Goal: Task Accomplishment & Management: Manage account settings

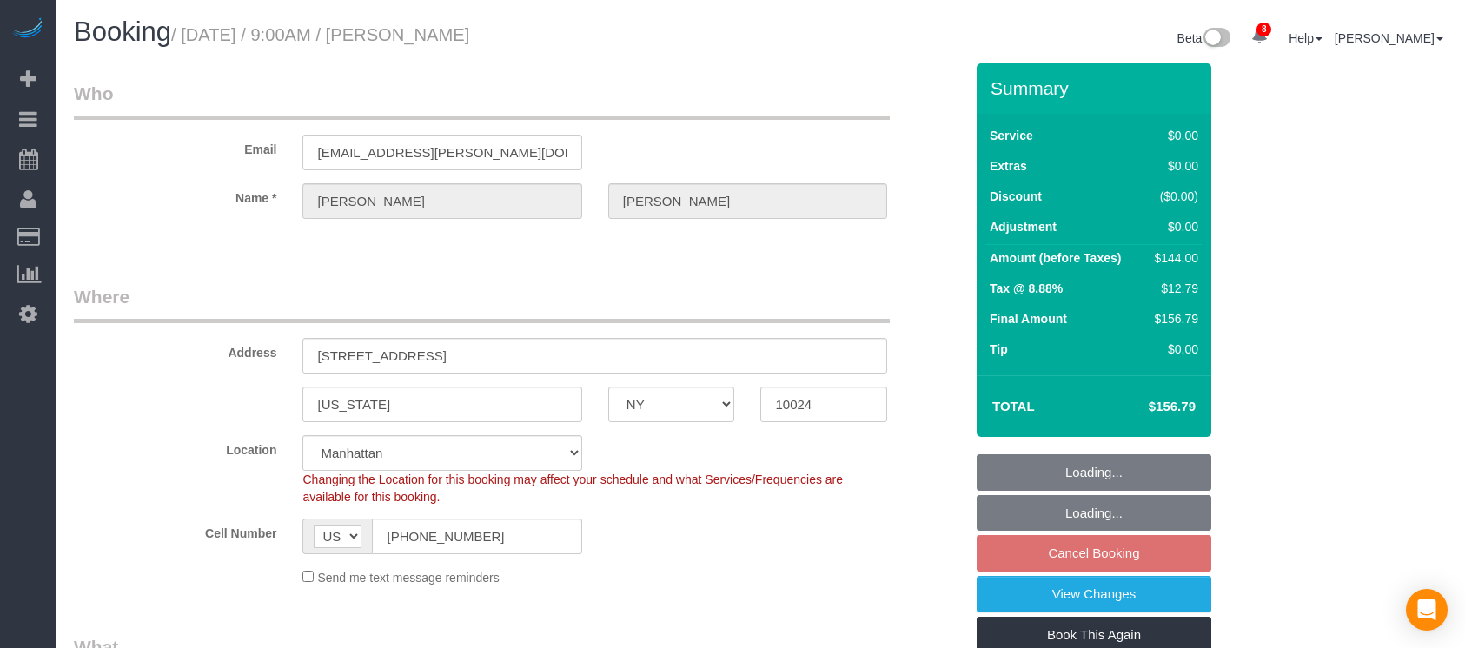
select select "NY"
select select "1"
select select "spot2"
select select "number:89"
select select "number:71"
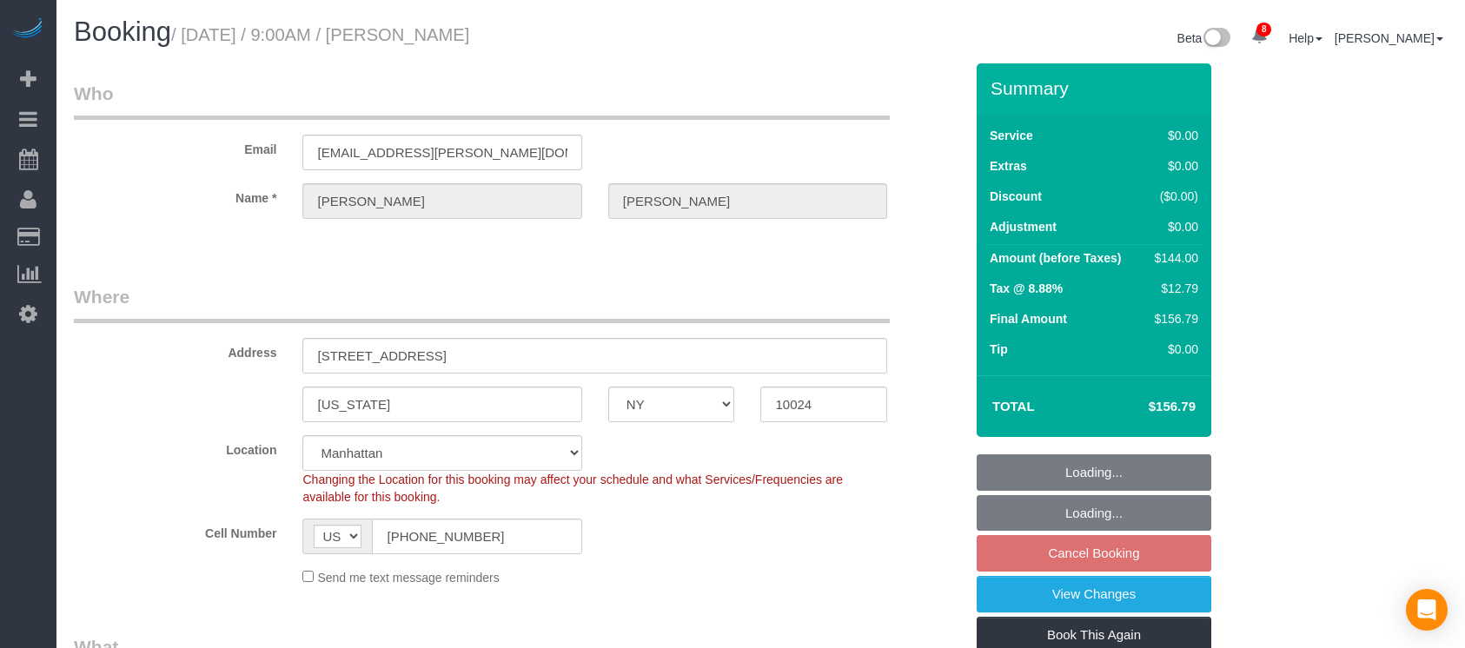
select select "number:15"
select select "number:5"
select select "object:1371"
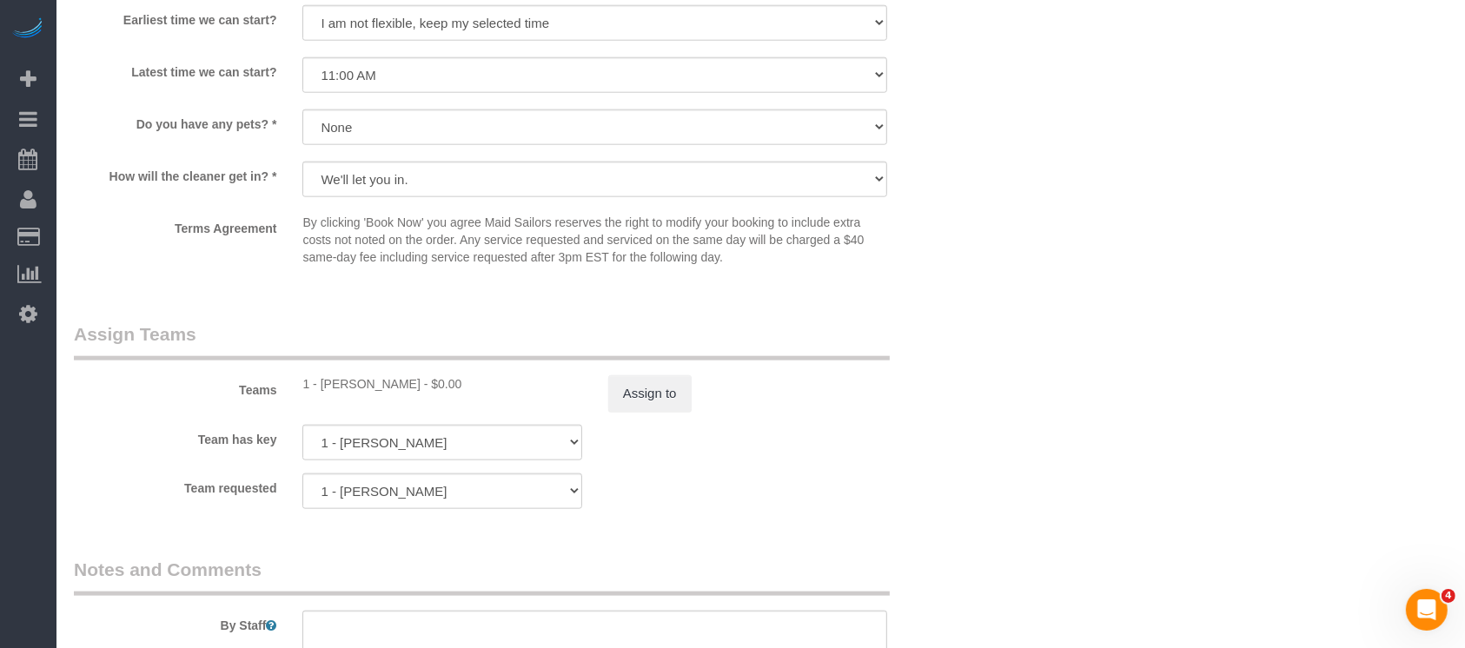
scroll to position [1970, 0]
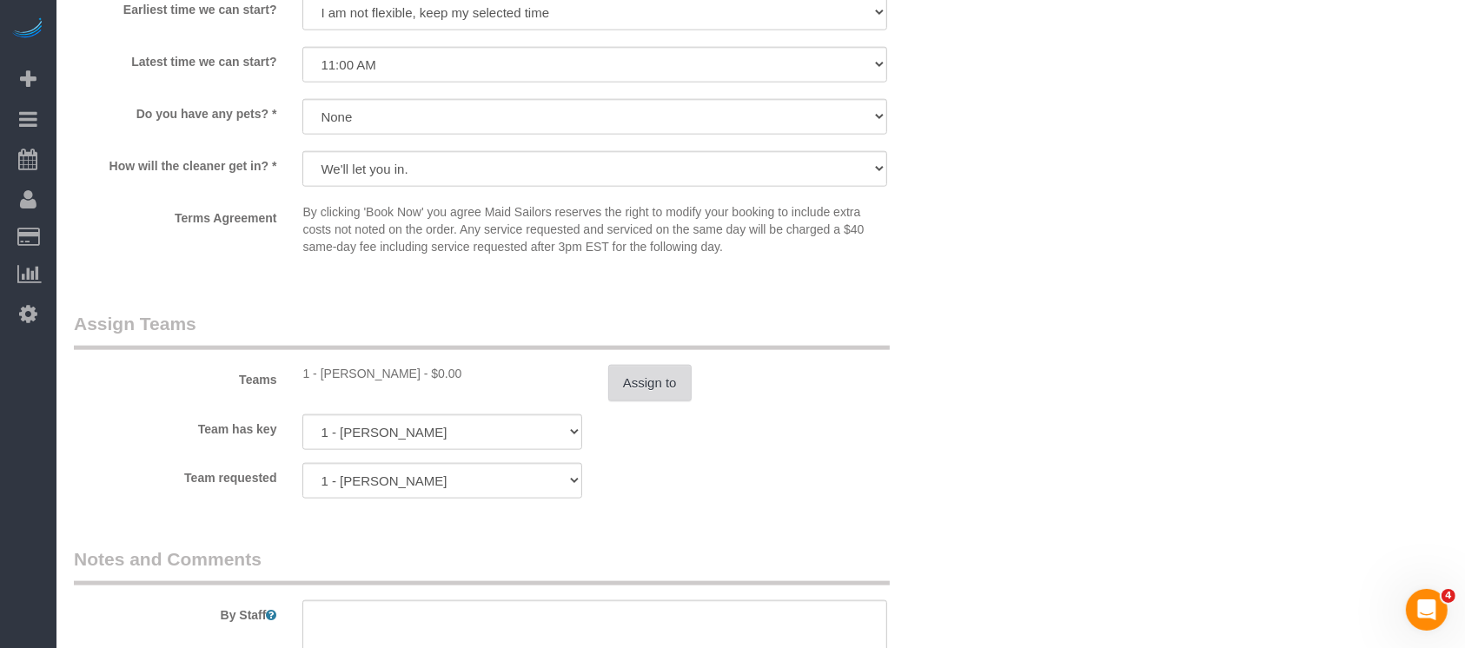
click at [667, 395] on button "Assign to" at bounding box center [649, 383] width 83 height 37
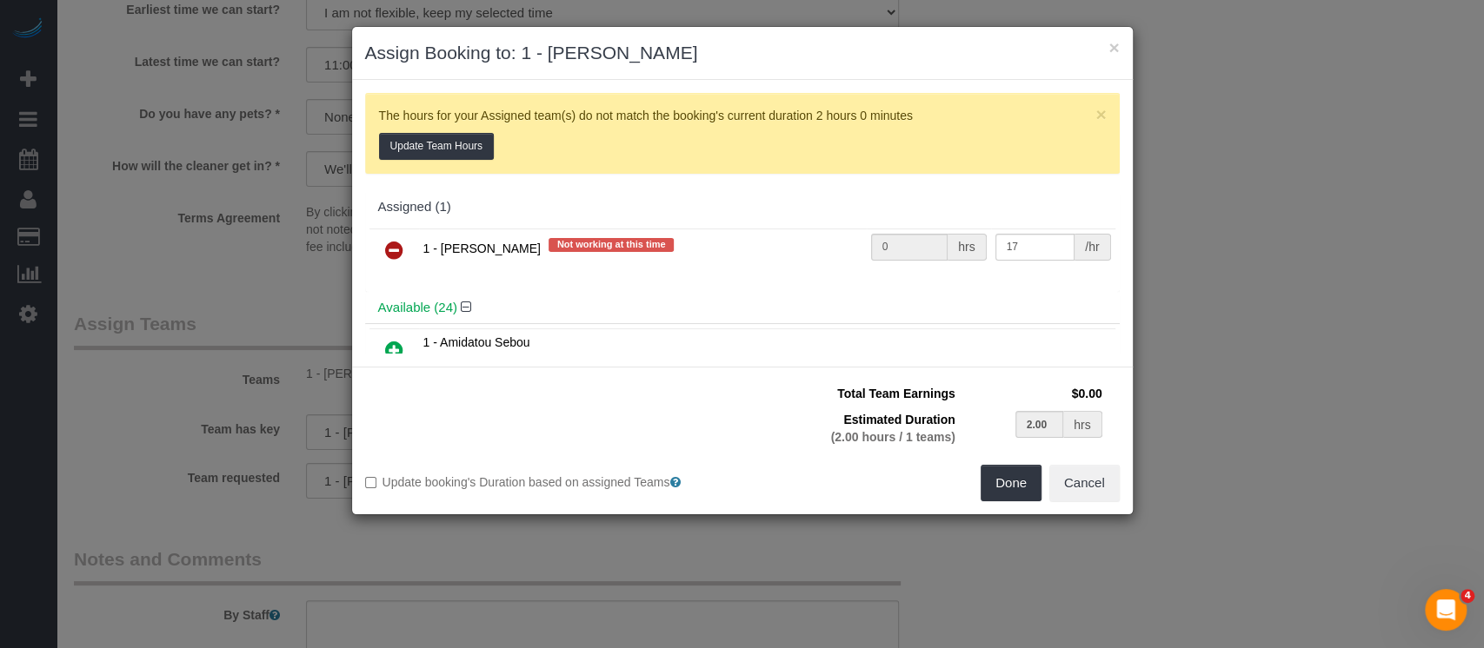
drag, startPoint x: 391, startPoint y: 249, endPoint x: 818, endPoint y: 267, distance: 427.1
click at [393, 249] on icon at bounding box center [394, 250] width 18 height 21
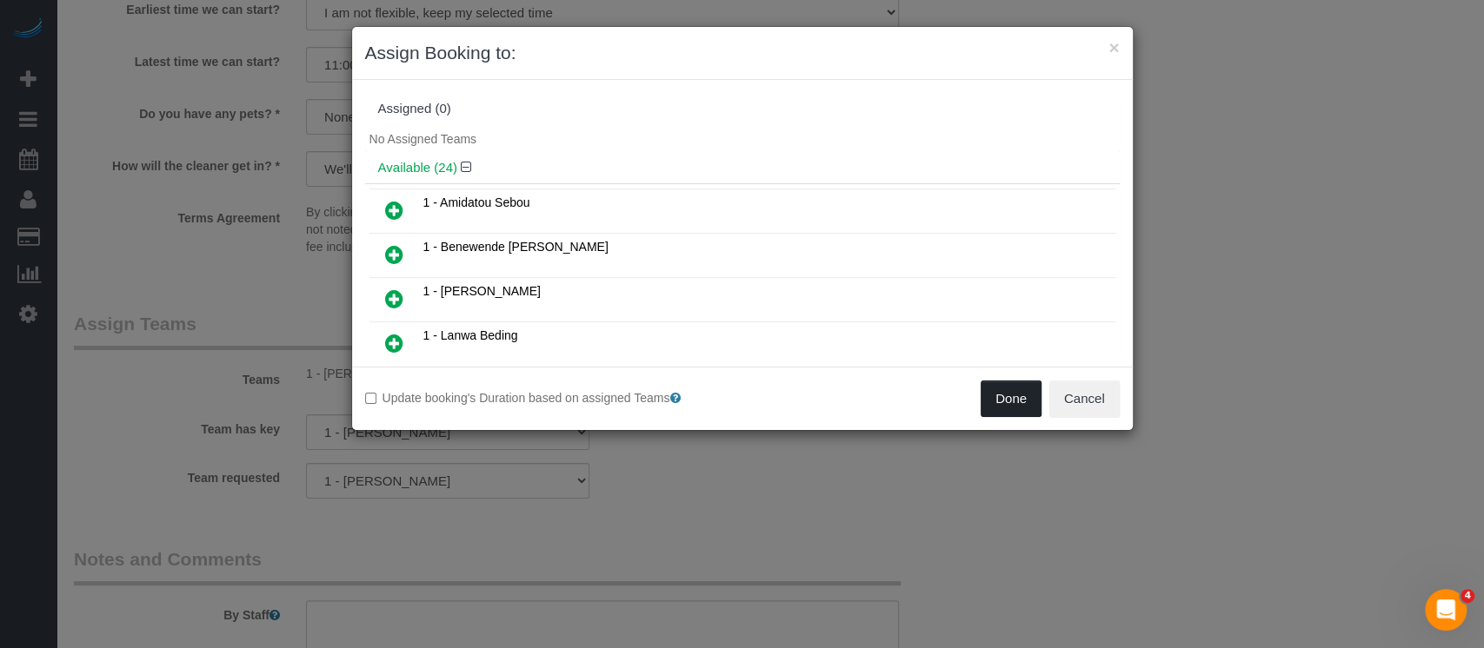
click at [1015, 395] on button "Done" at bounding box center [1010, 399] width 61 height 37
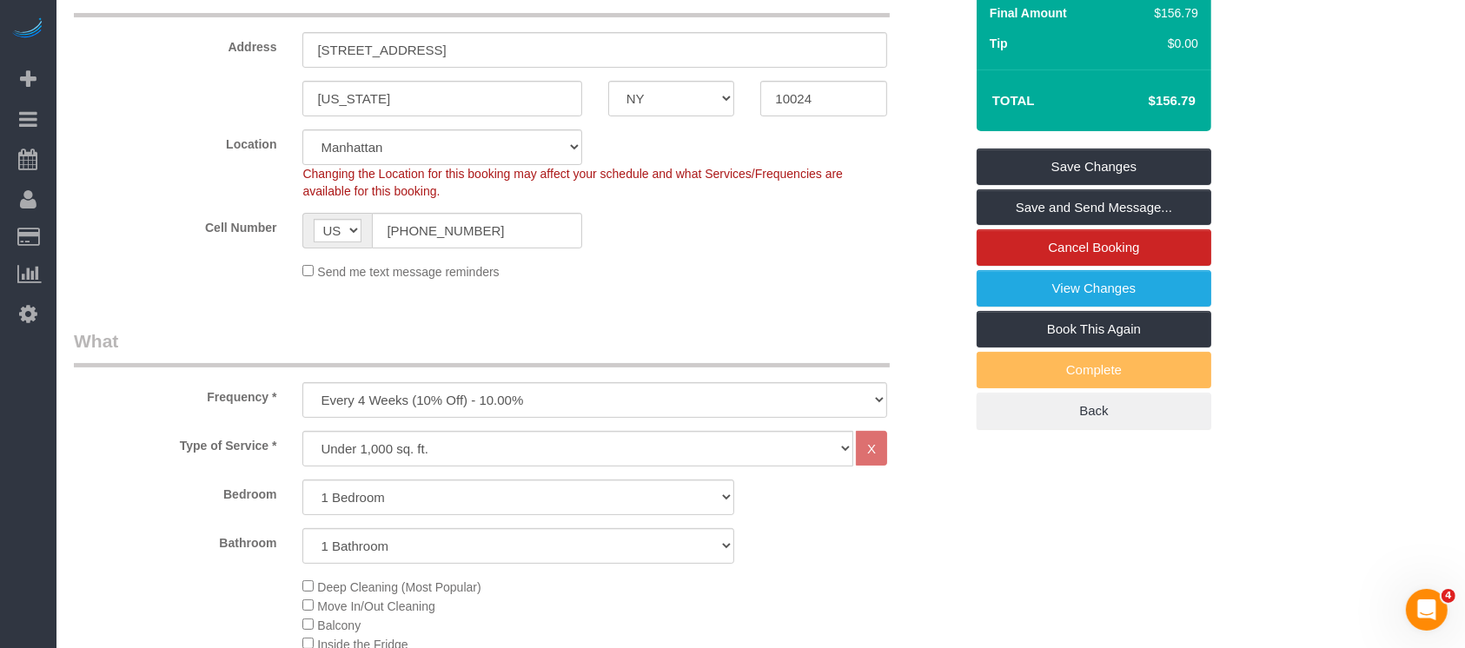
scroll to position [116, 0]
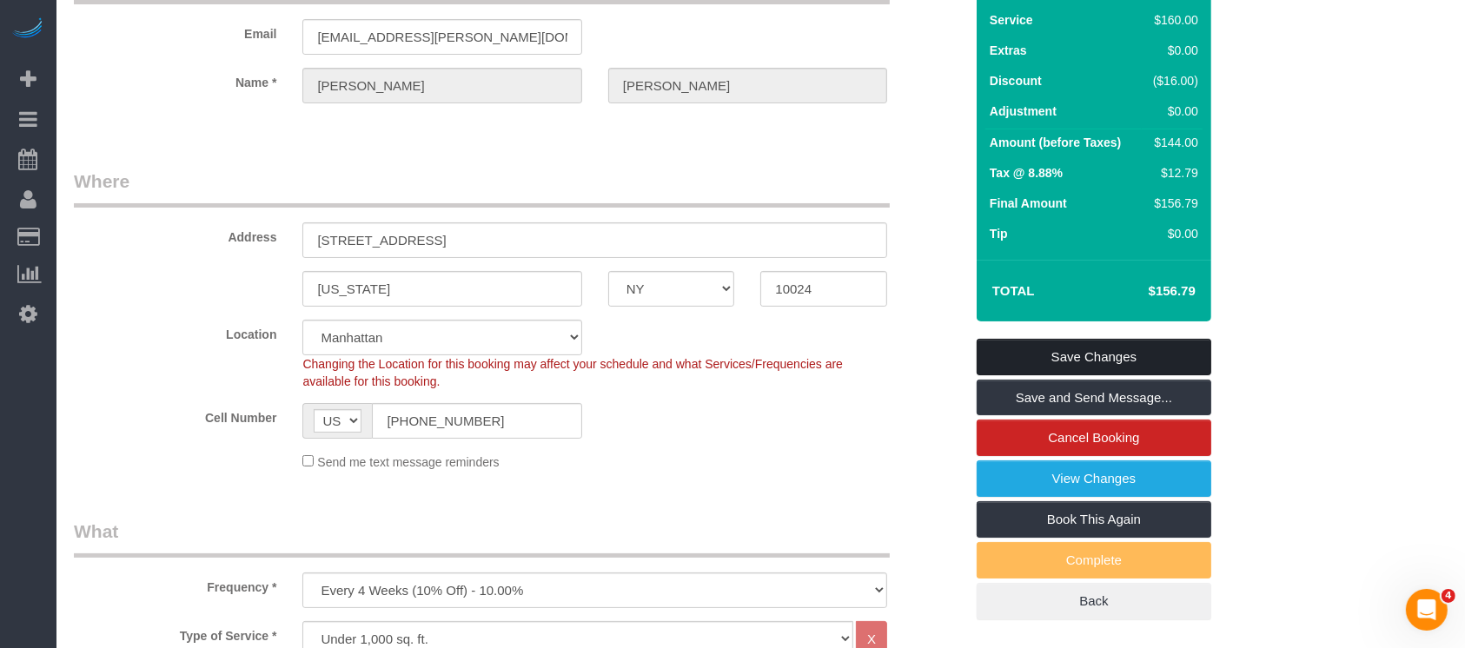
click at [1133, 347] on link "Save Changes" at bounding box center [1094, 357] width 235 height 37
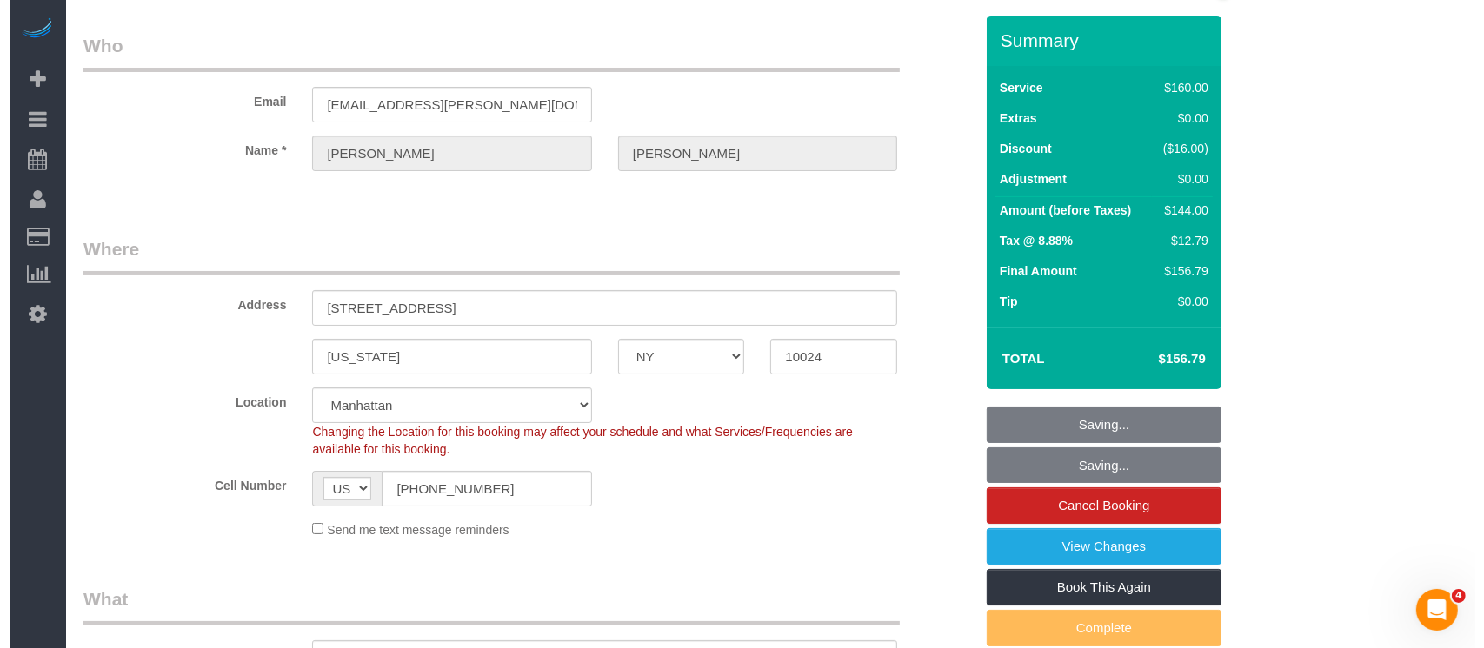
scroll to position [0, 0]
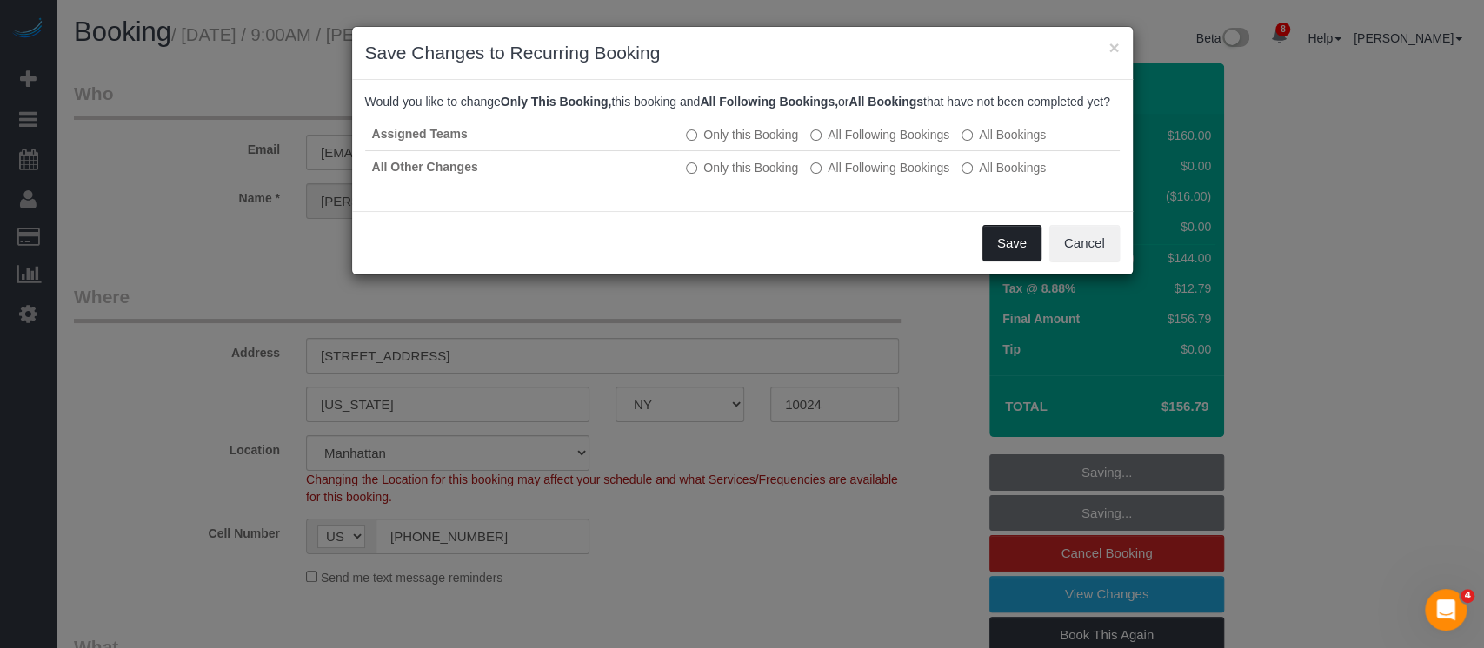
click at [994, 256] on button "Save" at bounding box center [1011, 243] width 59 height 37
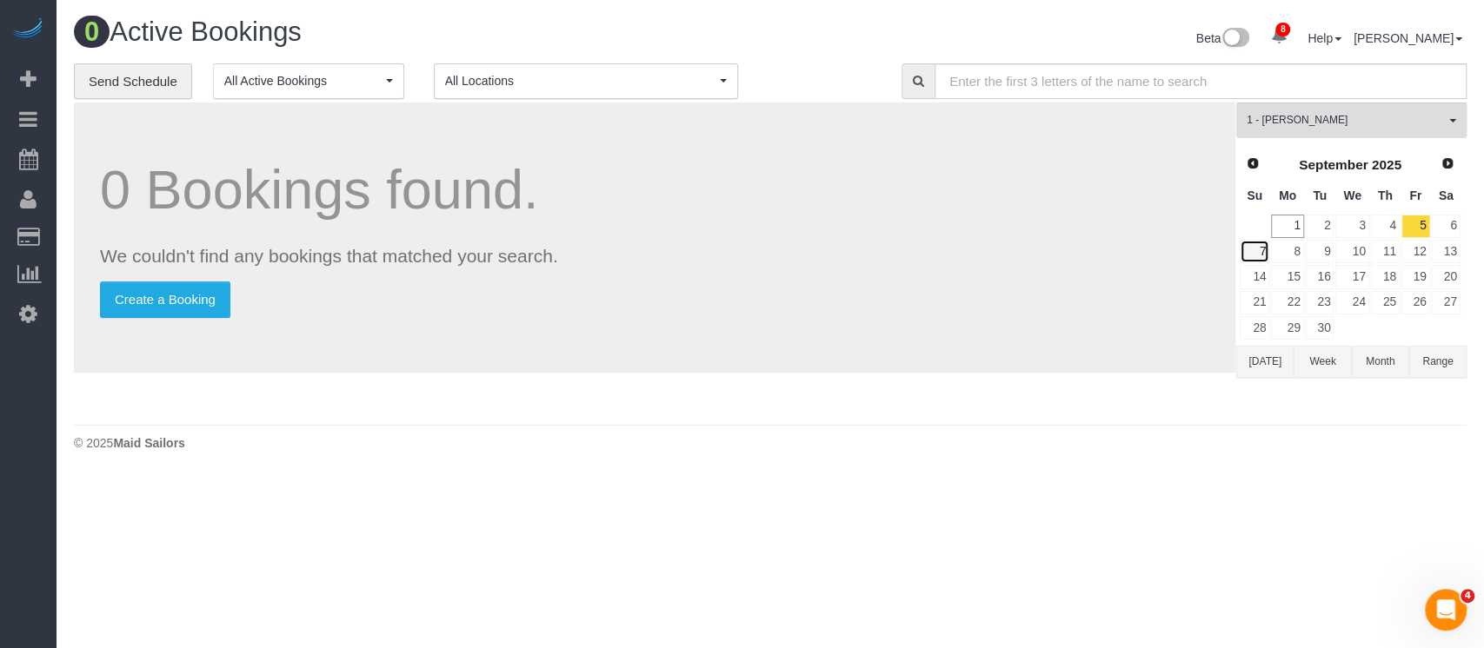
click at [1254, 253] on link "7" at bounding box center [1254, 251] width 30 height 23
click at [1451, 127] on button "1 - Yeisan Yepez All Teams" at bounding box center [1351, 121] width 230 height 36
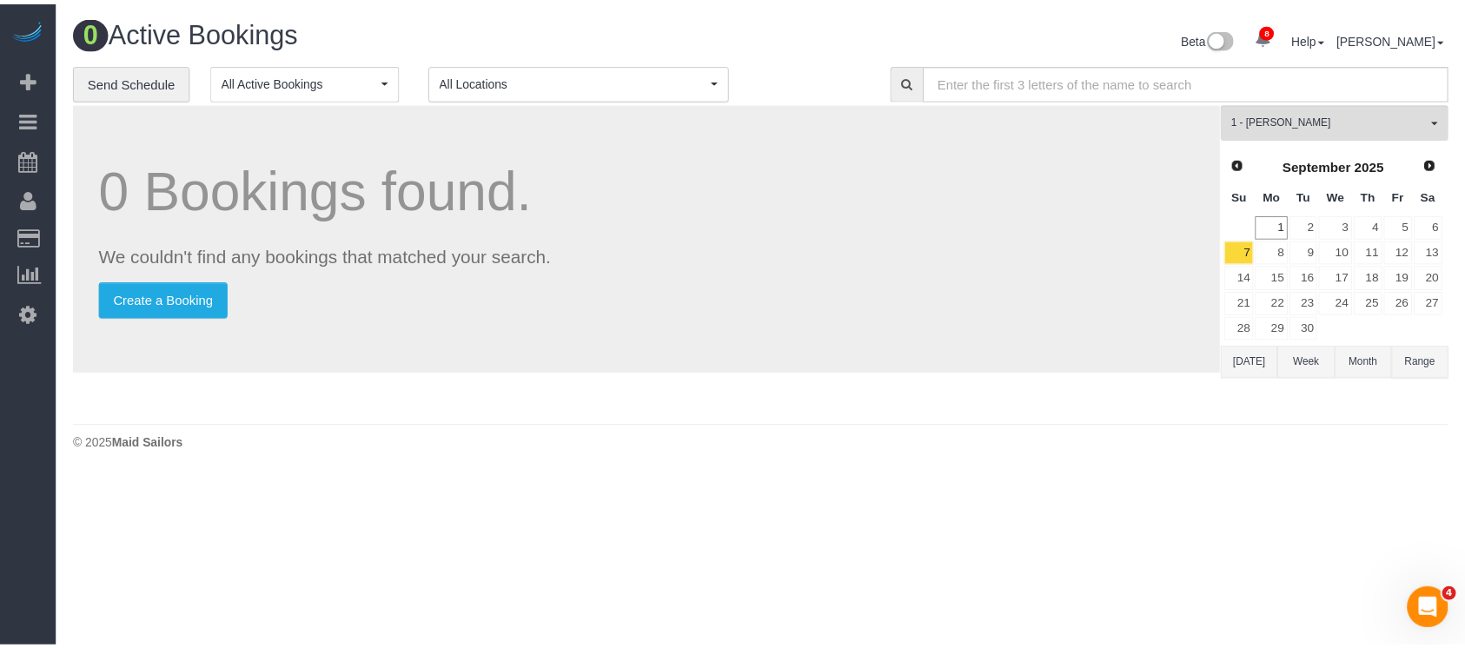
scroll to position [714, 0]
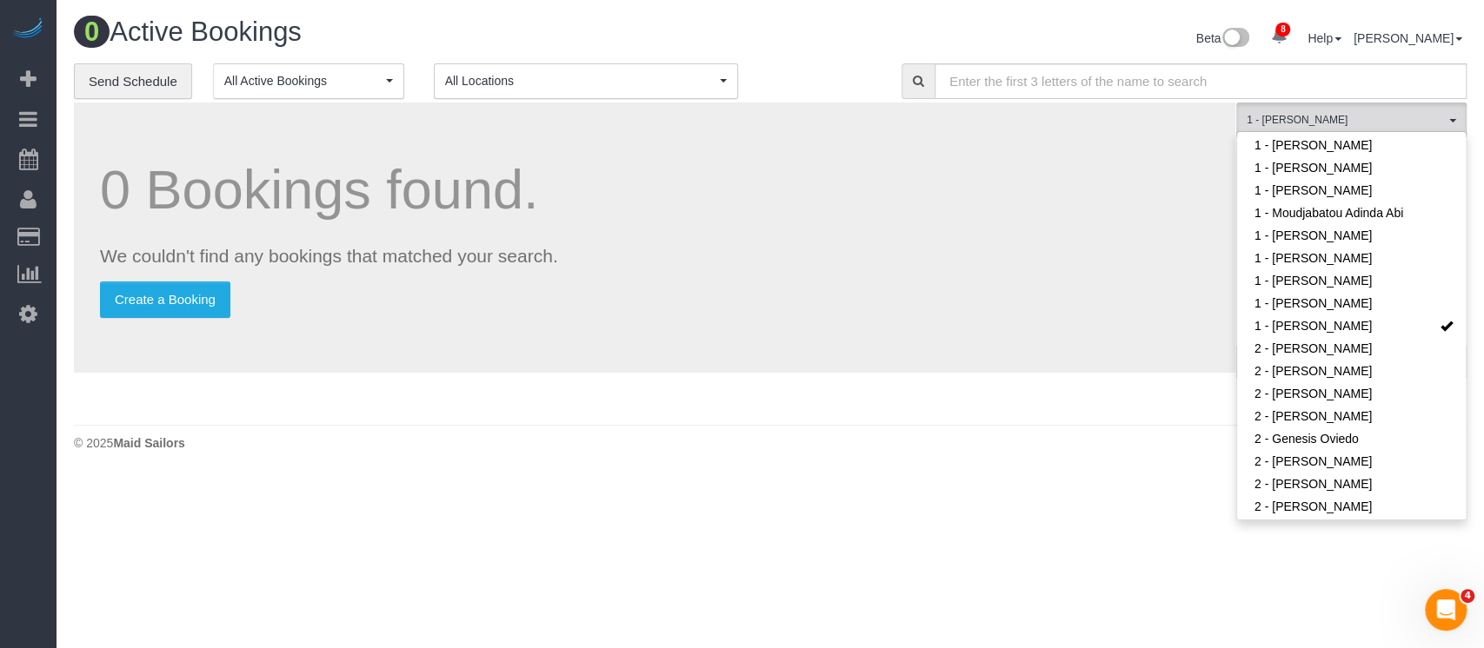
click at [894, 263] on p "We couldn't find any bookings that matched your search." at bounding box center [654, 255] width 1109 height 25
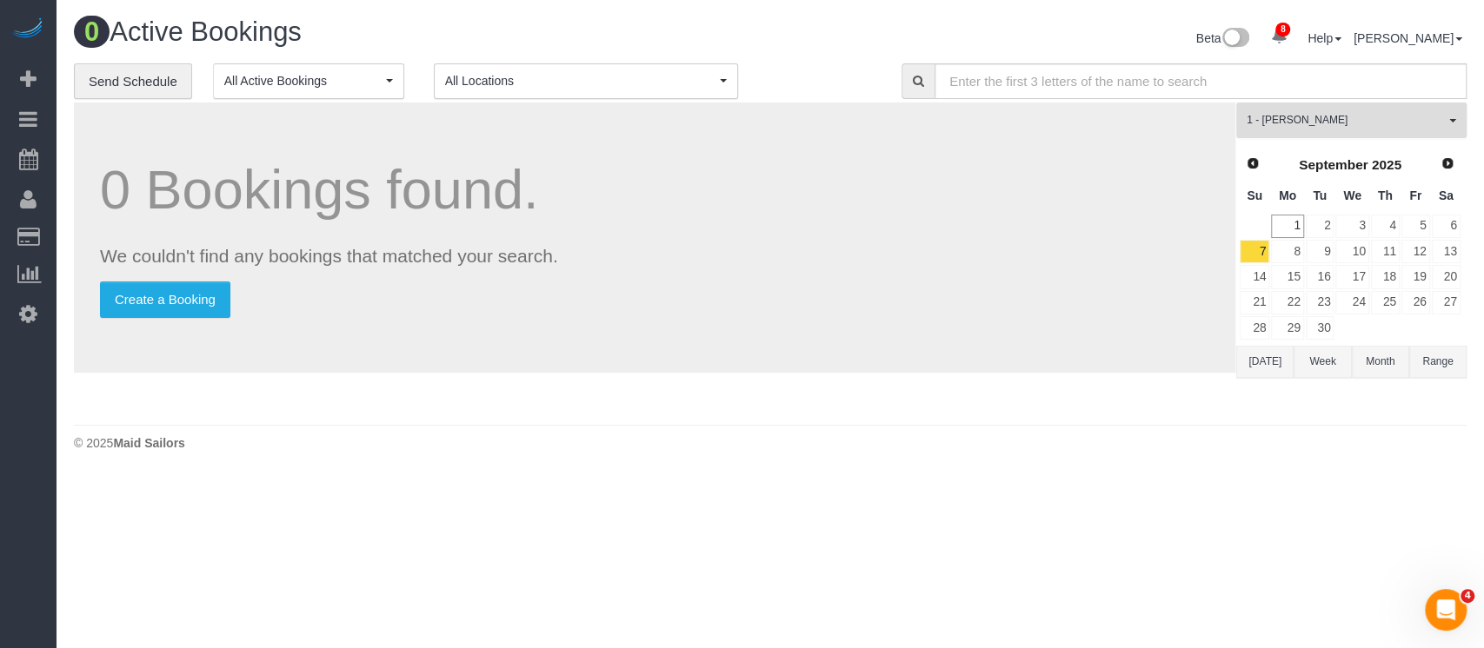
click at [1432, 120] on span "1 - [PERSON_NAME]" at bounding box center [1345, 120] width 198 height 15
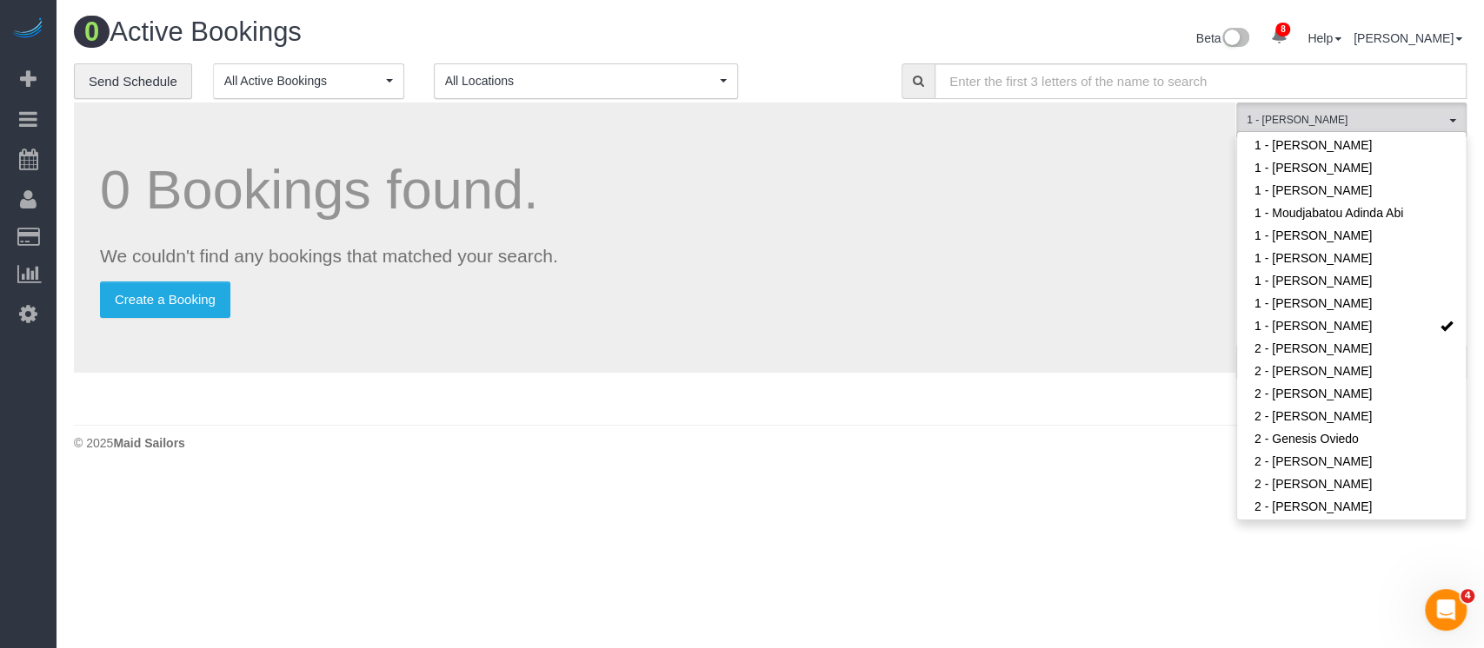
click at [800, 250] on p "We couldn't find any bookings that matched your search." at bounding box center [654, 255] width 1109 height 25
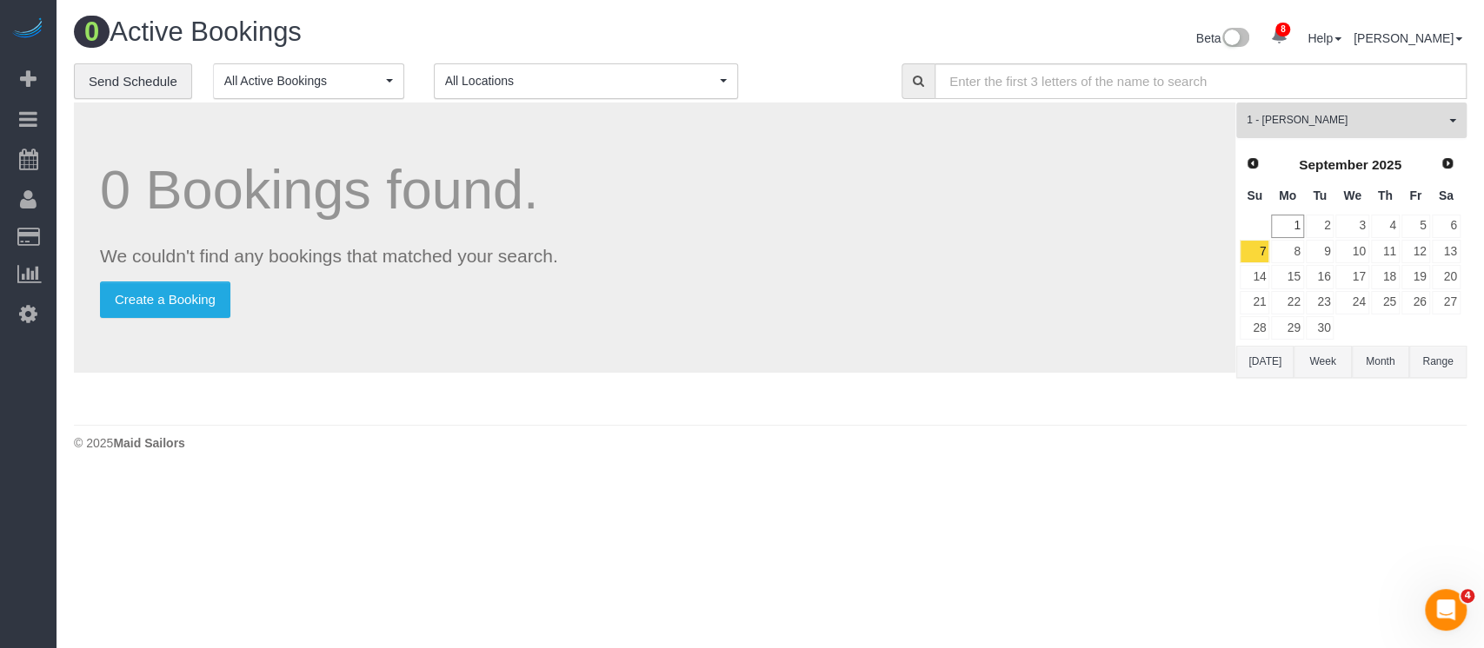
click at [1443, 118] on span "1 - [PERSON_NAME]" at bounding box center [1345, 120] width 198 height 15
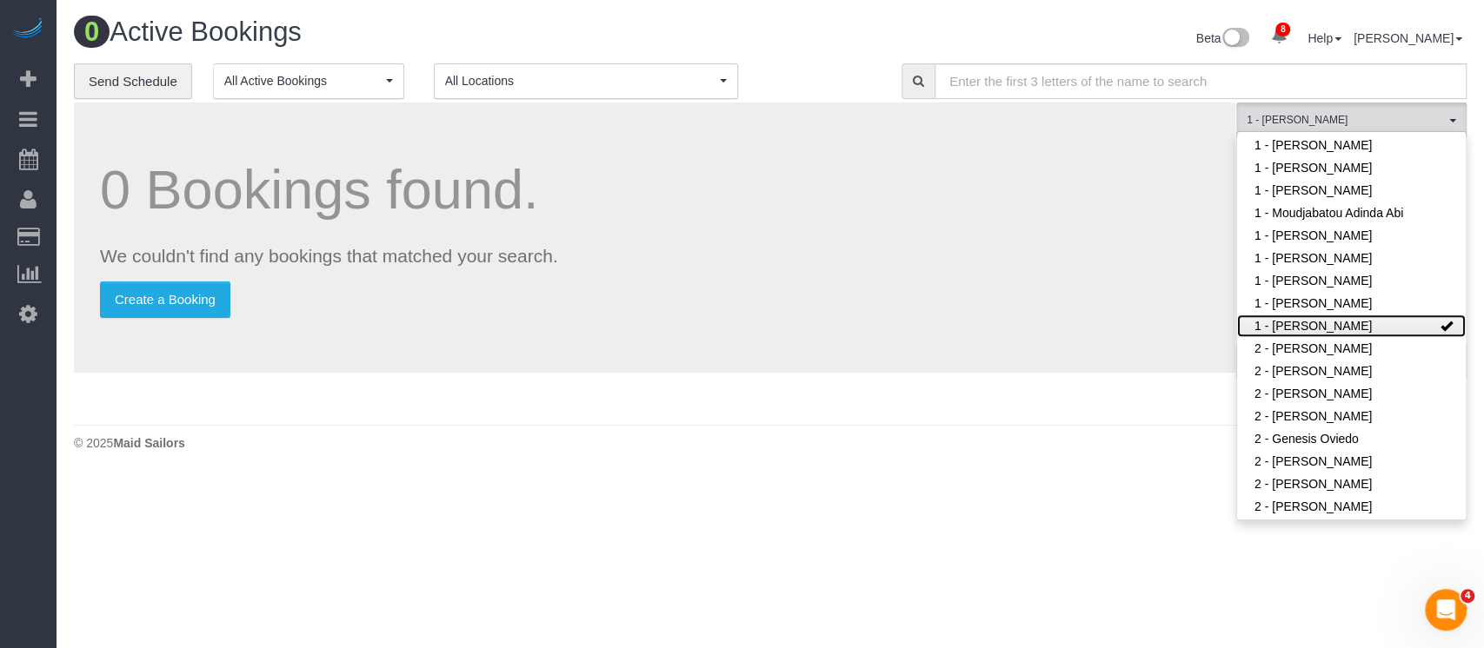
click at [1391, 324] on link "1 - [PERSON_NAME]" at bounding box center [1351, 326] width 229 height 23
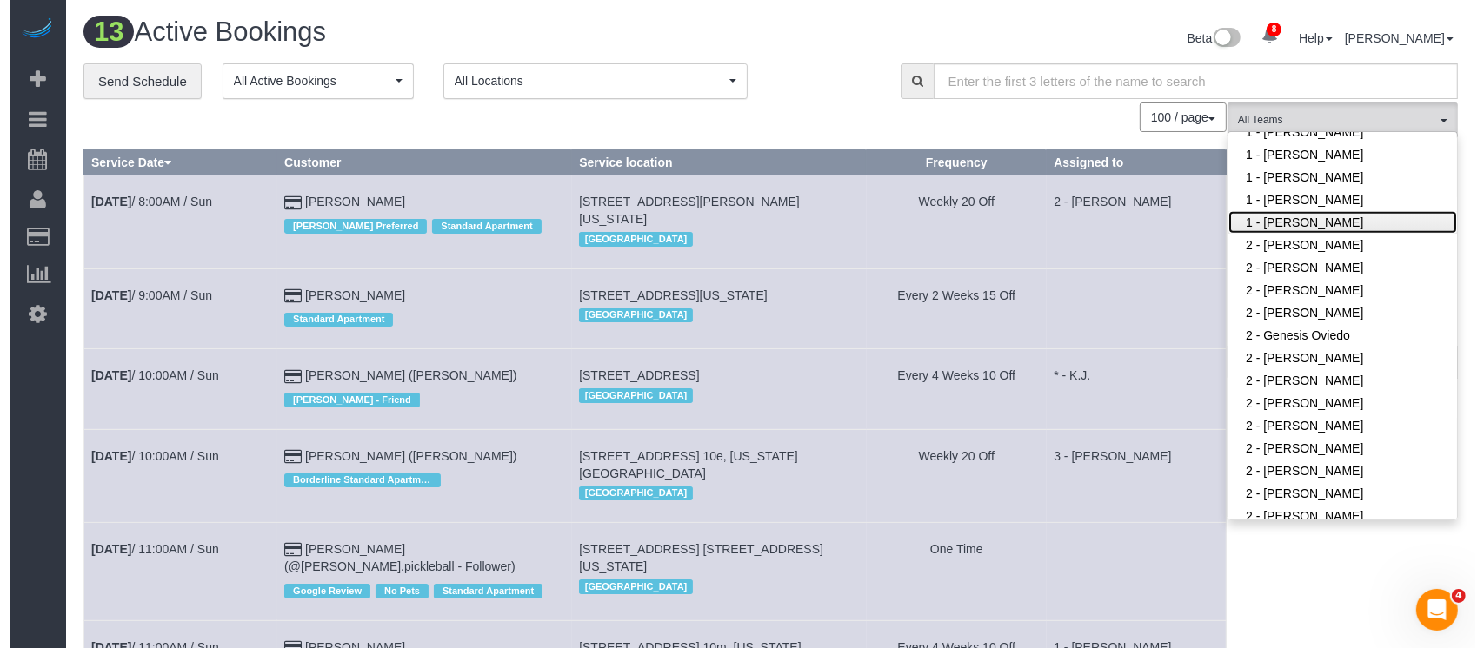
scroll to position [946, 0]
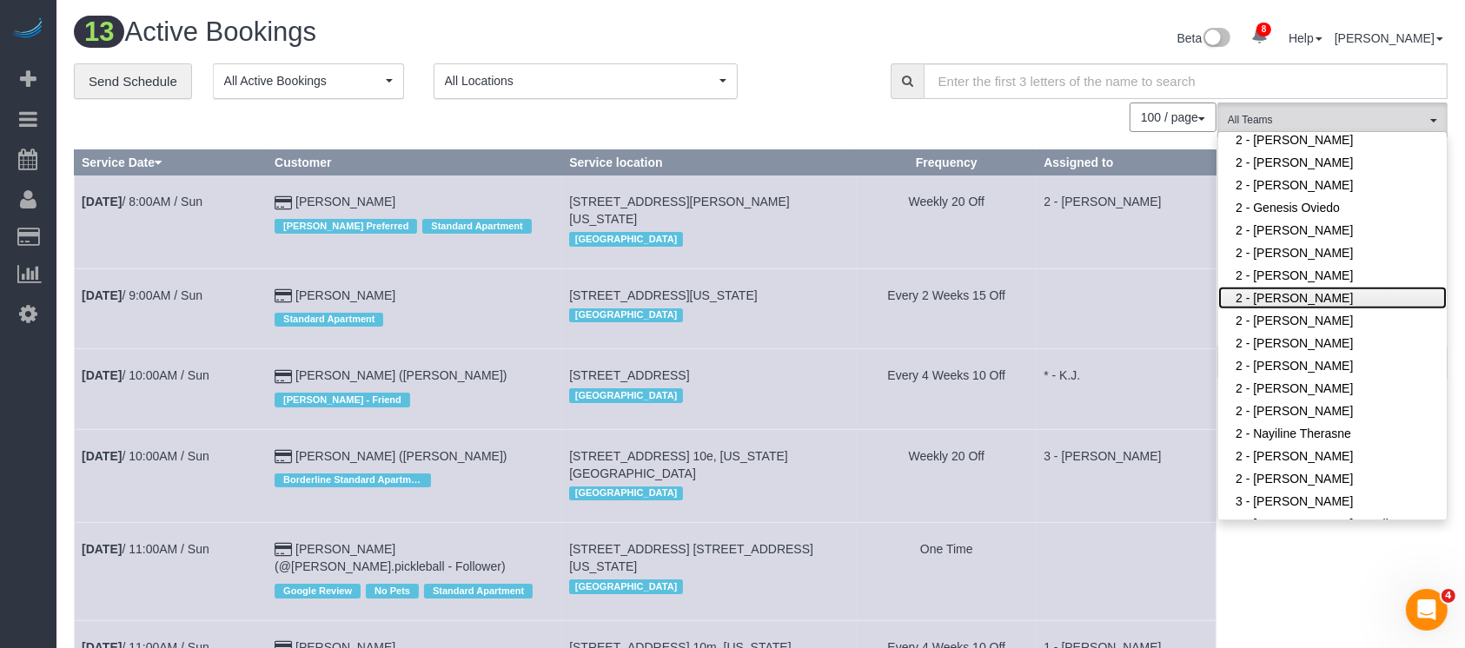
drag, startPoint x: 1318, startPoint y: 294, endPoint x: 1308, endPoint y: 294, distance: 9.6
click at [1319, 294] on link "2 - [PERSON_NAME]" at bounding box center [1333, 298] width 229 height 23
click at [1037, 271] on td at bounding box center [1127, 309] width 180 height 80
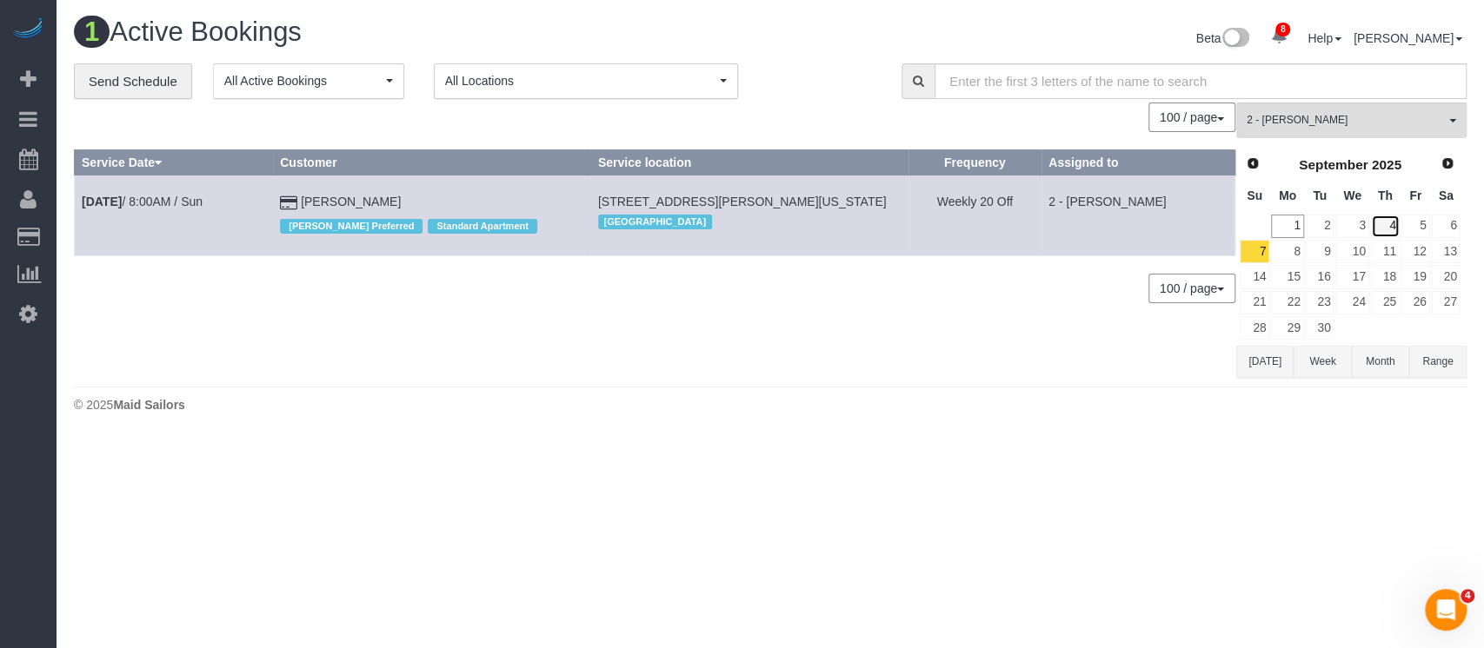
click at [1392, 231] on link "4" at bounding box center [1385, 226] width 29 height 23
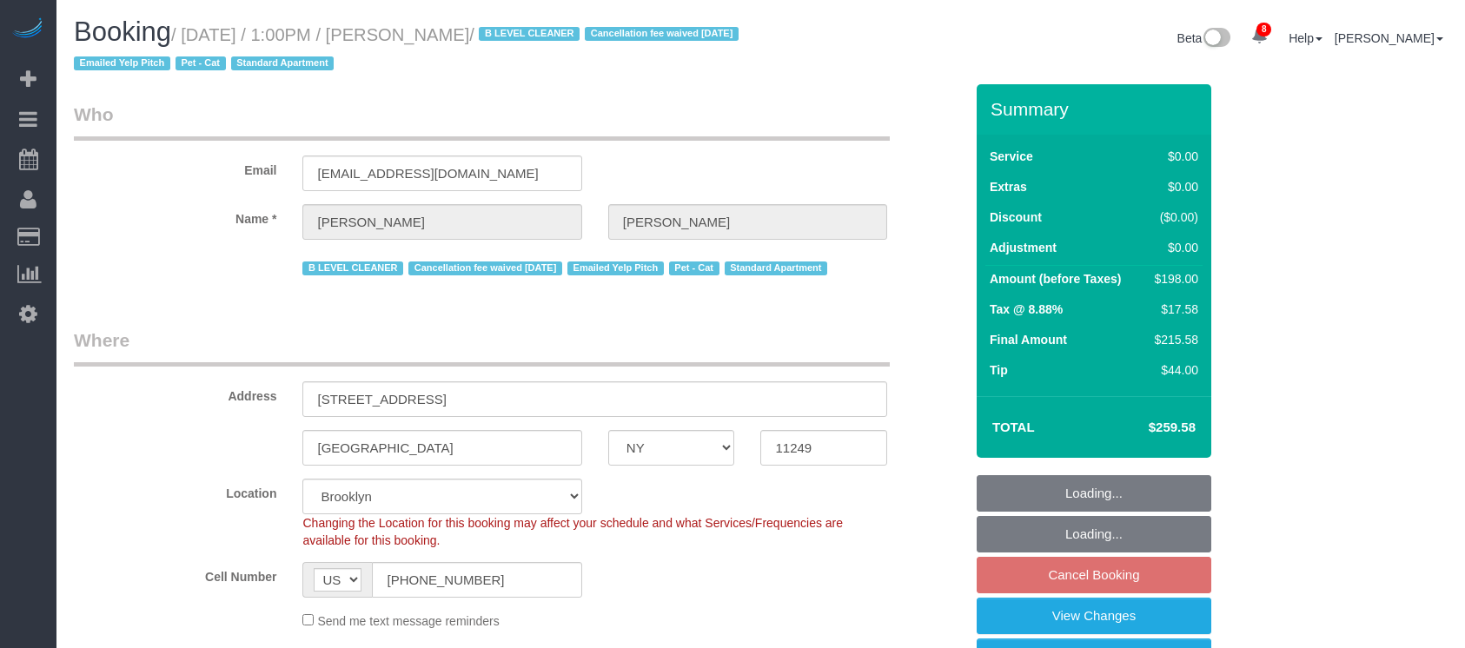
select select "NY"
select select "2"
select select "spot6"
select select "number:61"
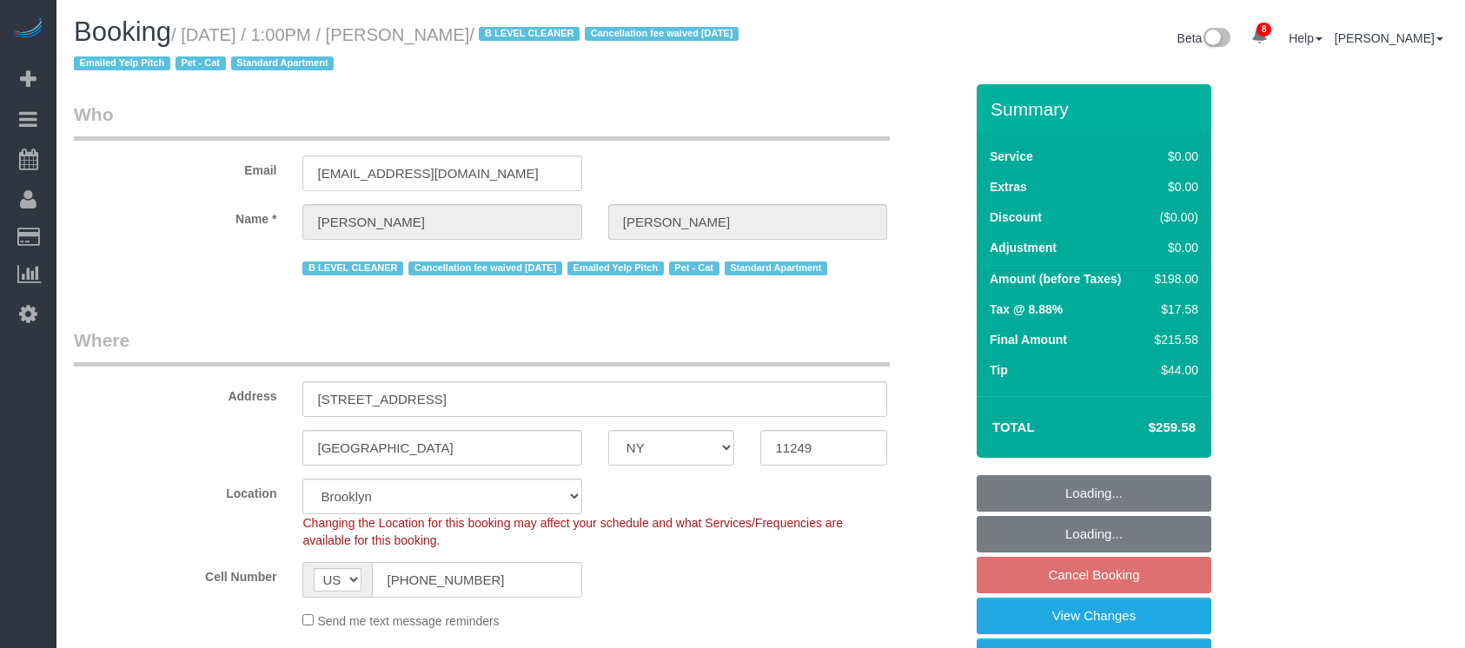
select select "number:74"
select select "number:14"
select select "number:5"
select select "spot65"
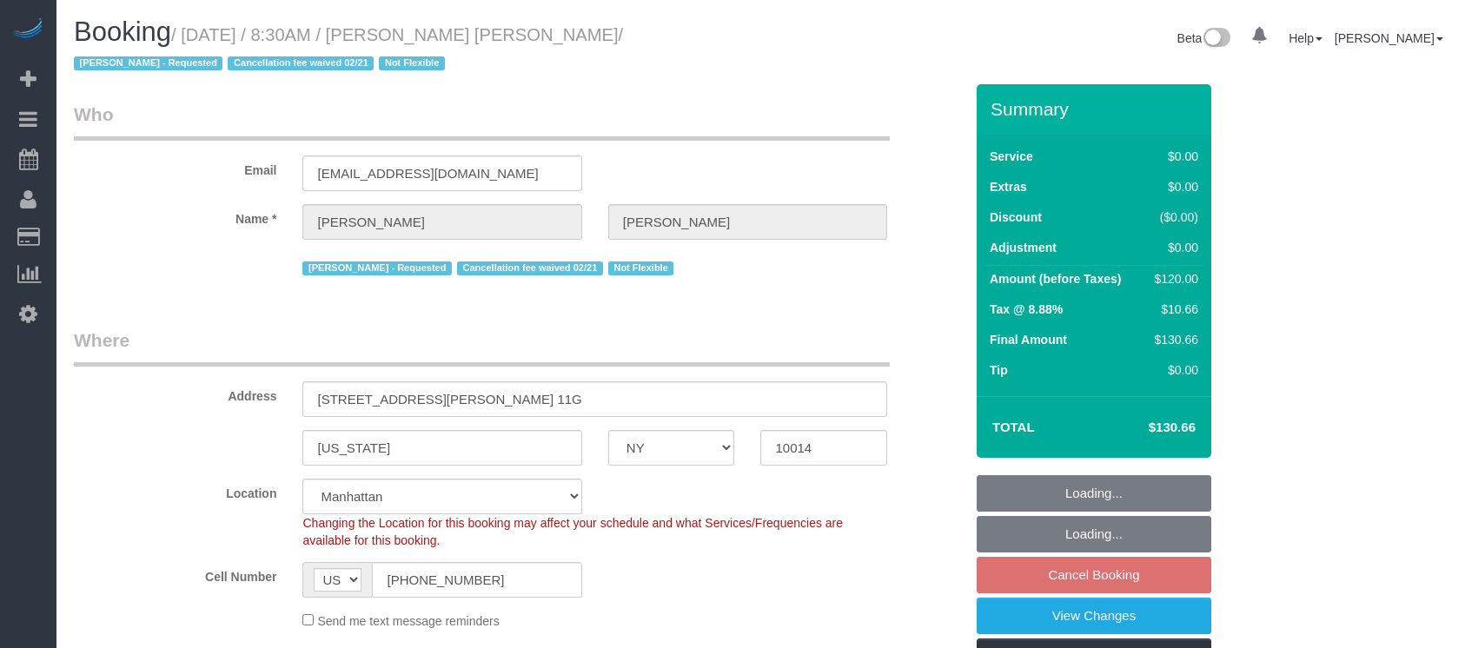
select select "NY"
select select "number:89"
select select "number:90"
select select "number:15"
select select "number:6"
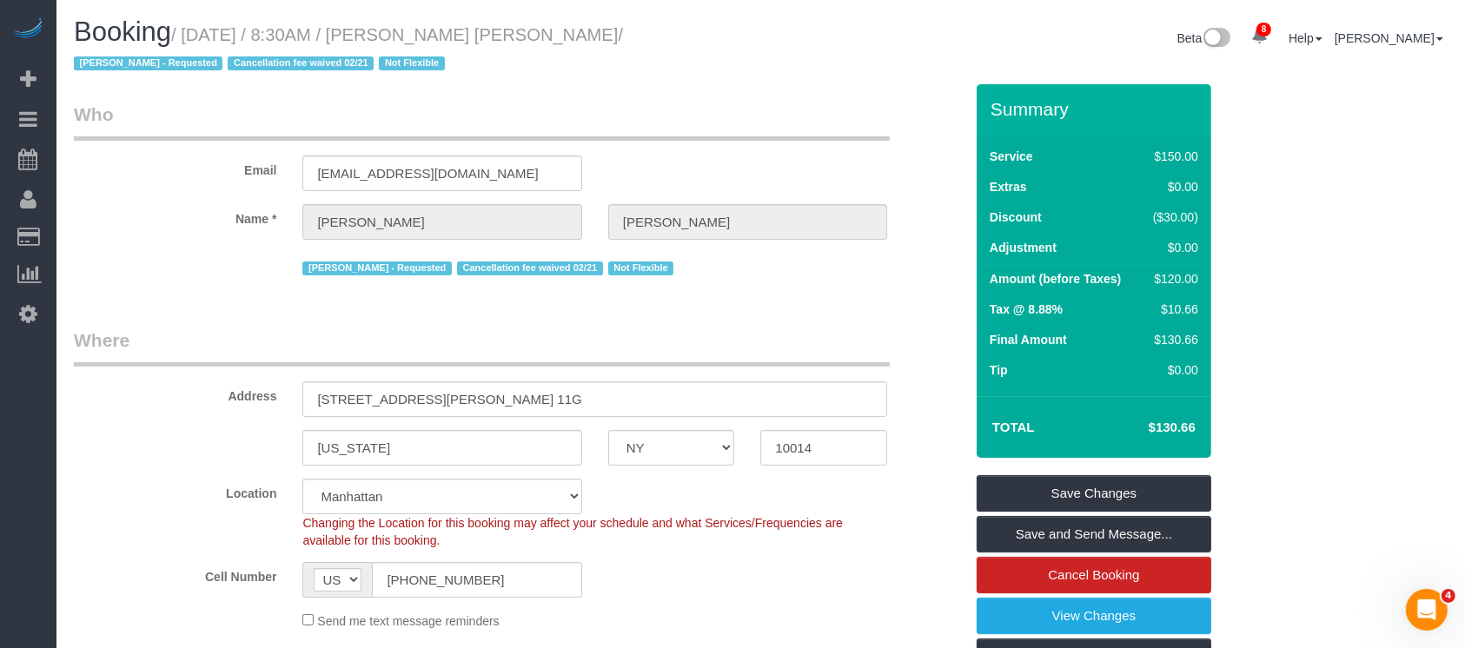
drag, startPoint x: 188, startPoint y: 33, endPoint x: 595, endPoint y: 23, distance: 407.8
click at [595, 23] on h1 "Booking / [DATE] / 8:30AM / [PERSON_NAME] [PERSON_NAME] / [PERSON_NAME] - Reque…" at bounding box center [411, 46] width 674 height 59
copy small "[DATE] / 8:30AM / [PERSON_NAME] [PERSON_NAME]"
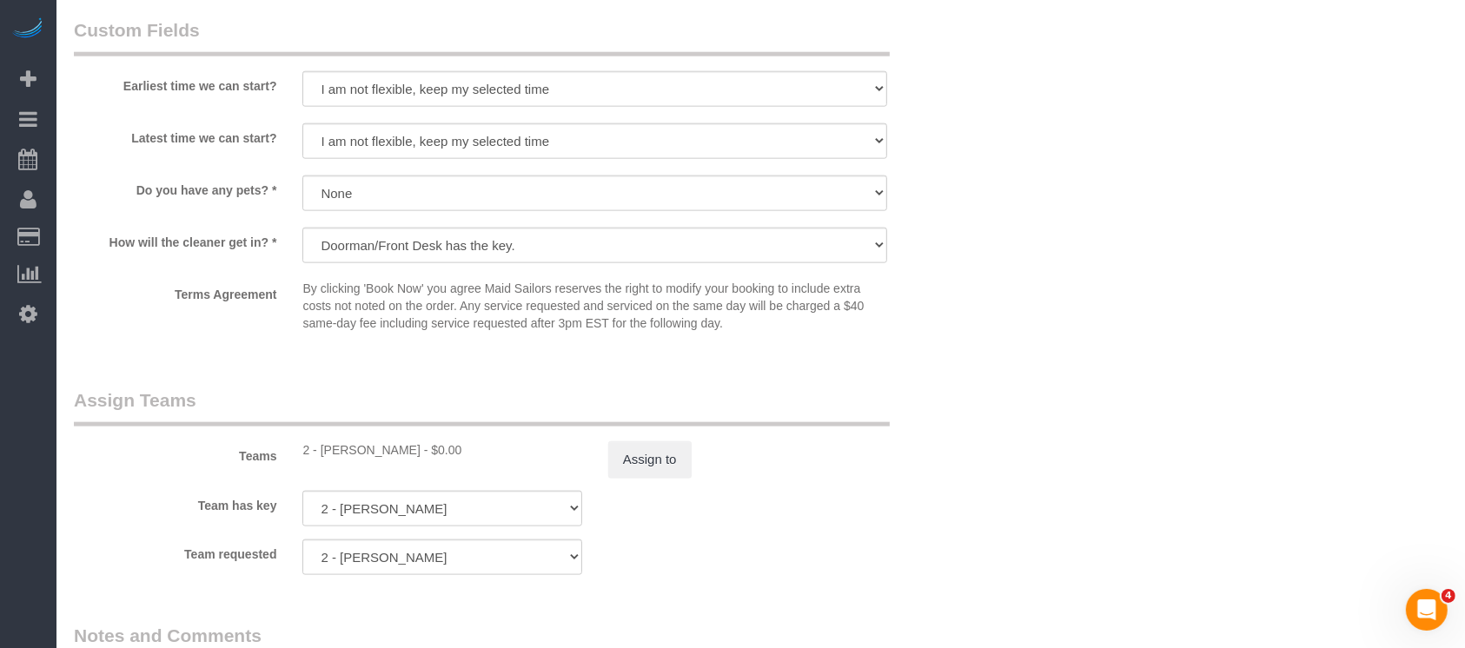
scroll to position [2317, 0]
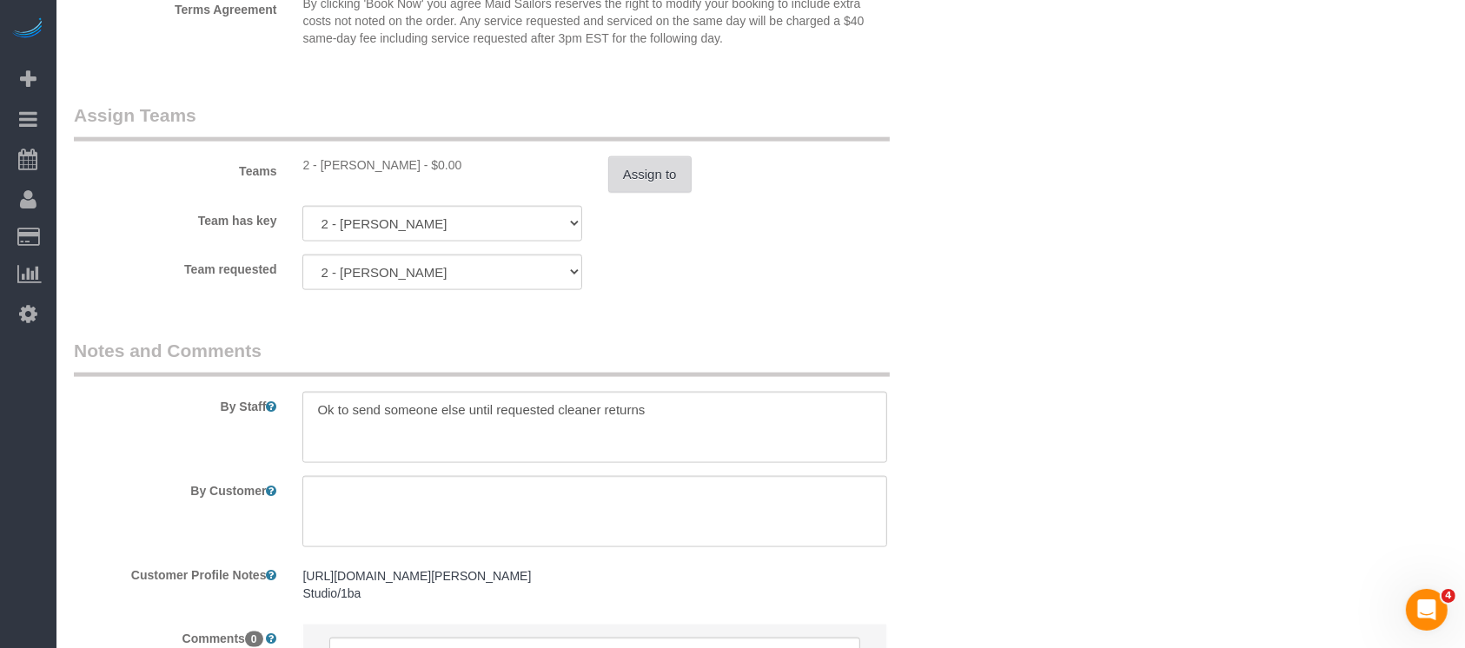
click at [647, 175] on button "Assign to" at bounding box center [649, 174] width 83 height 37
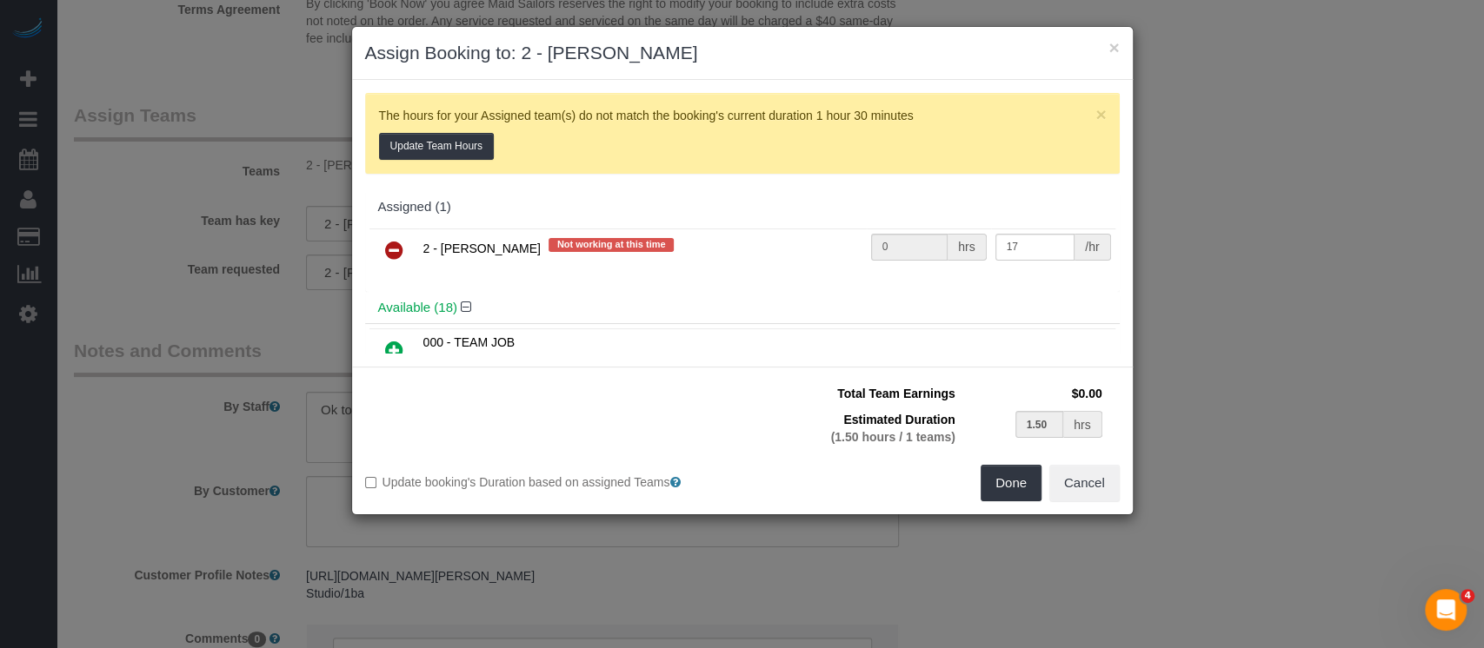
click at [395, 250] on icon at bounding box center [394, 250] width 18 height 21
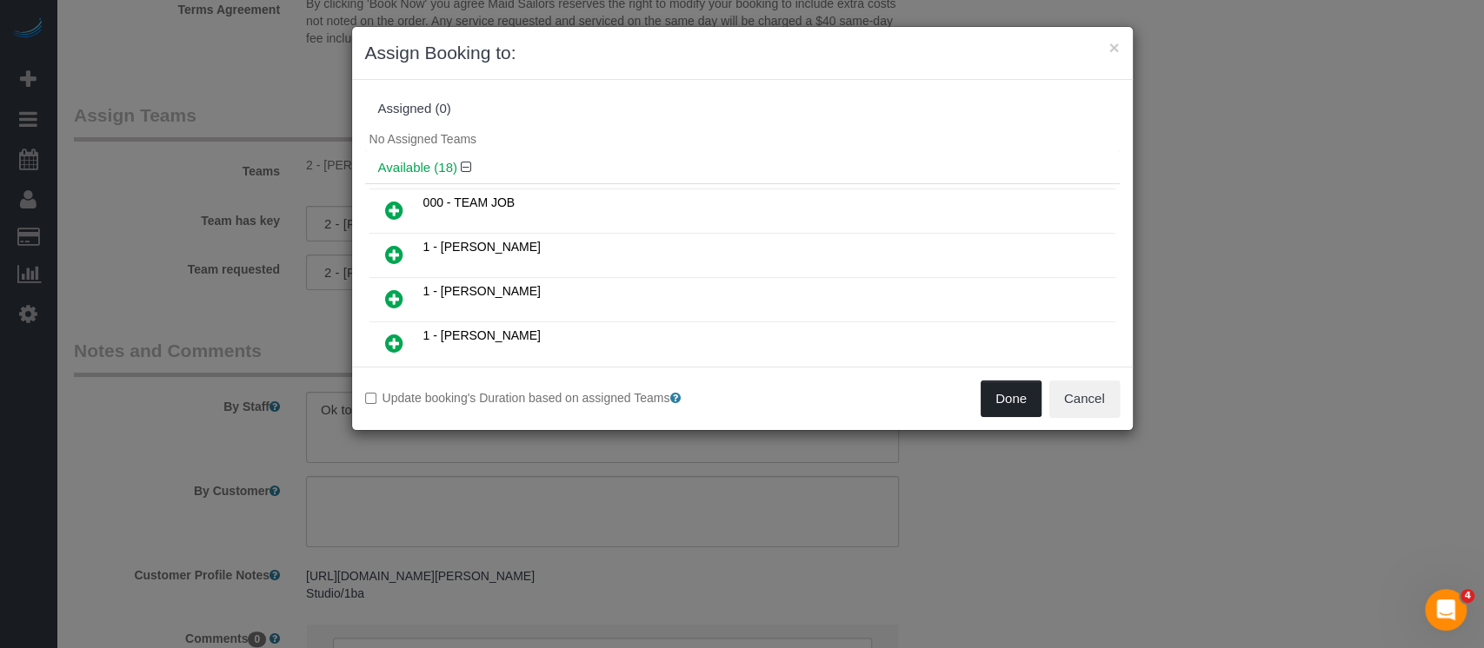
click at [994, 411] on button "Done" at bounding box center [1010, 399] width 61 height 37
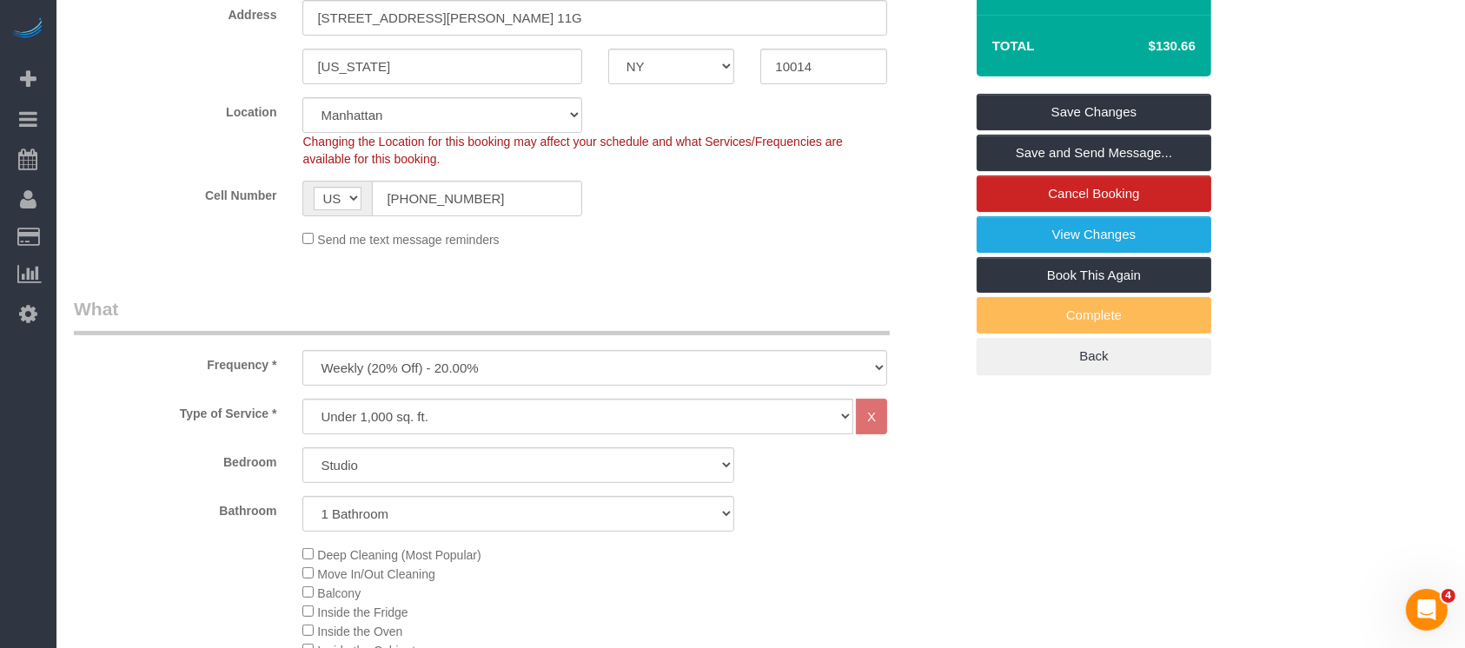
scroll to position [116, 0]
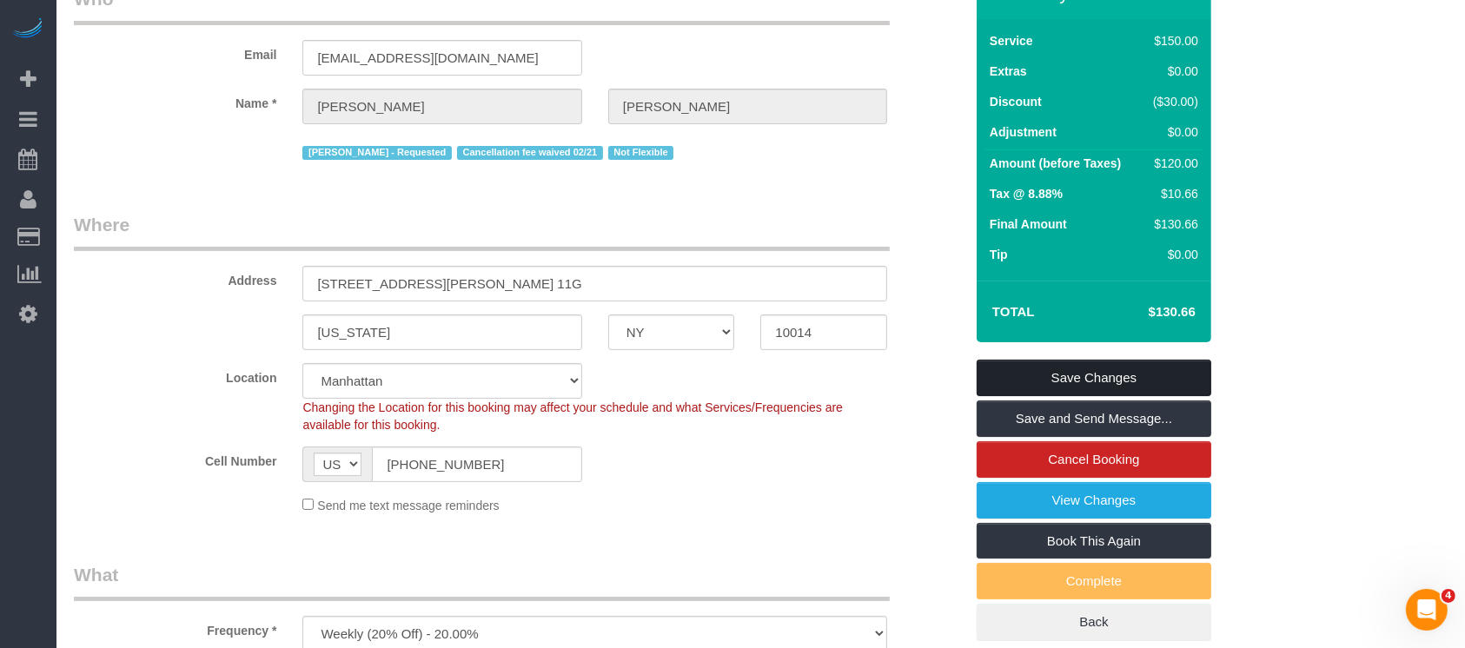
click at [1105, 372] on link "Save Changes" at bounding box center [1094, 378] width 235 height 37
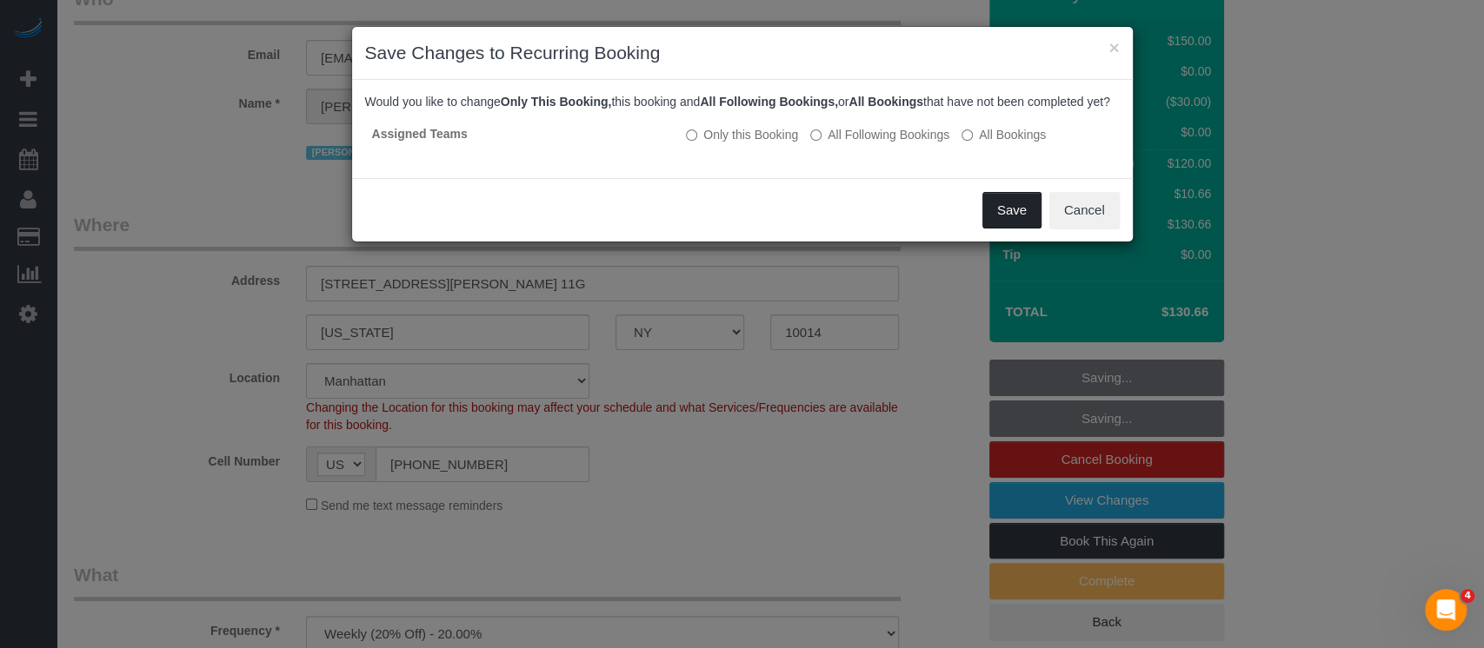
drag, startPoint x: 992, startPoint y: 216, endPoint x: 968, endPoint y: 223, distance: 24.2
click at [993, 216] on button "Save" at bounding box center [1011, 210] width 59 height 37
